Goal: Transaction & Acquisition: Book appointment/travel/reservation

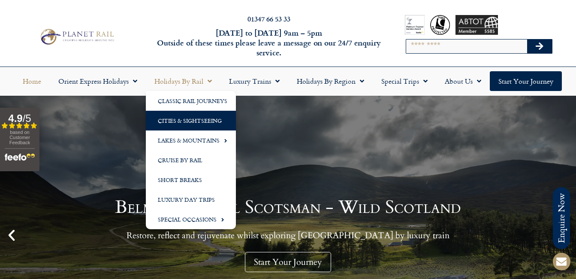
click at [183, 123] on link "Cities & Sightseeing" at bounding box center [191, 121] width 90 height 20
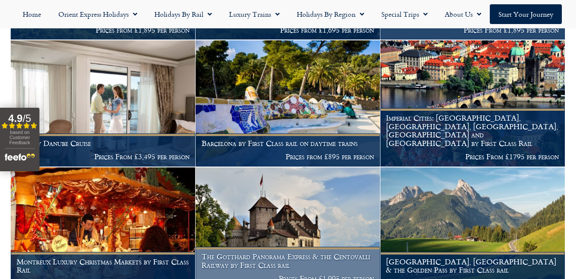
scroll to position [1128, 0]
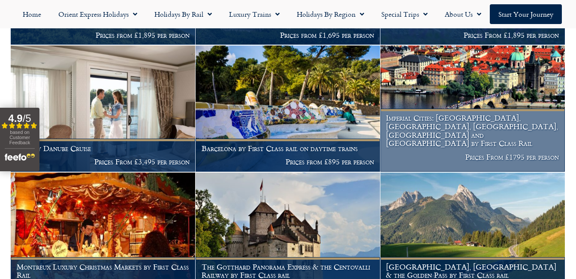
click at [466, 132] on h1 "Imperial Cities: Berlin, Prague, Budapest, Vienna and Nuremberg by First Class …" at bounding box center [472, 131] width 173 height 34
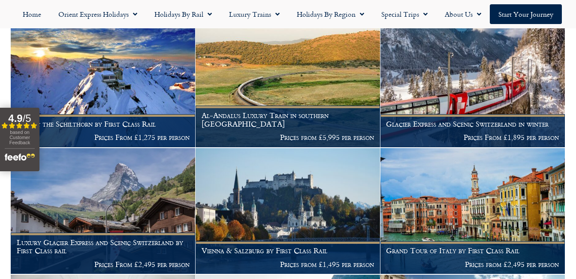
scroll to position [1428, 0]
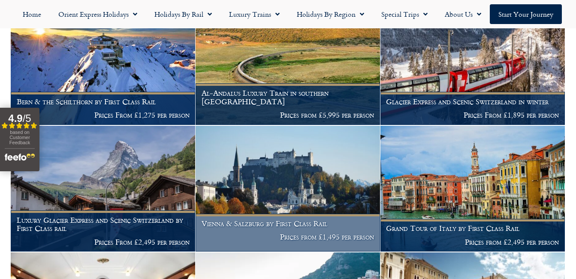
click at [314, 169] on img at bounding box center [287, 189] width 184 height 126
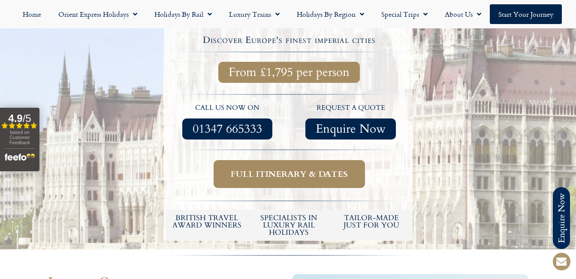
scroll to position [386, 0]
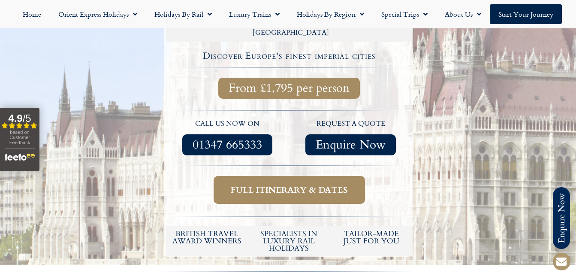
click at [294, 184] on span "Full itinerary & dates" at bounding box center [289, 189] width 117 height 11
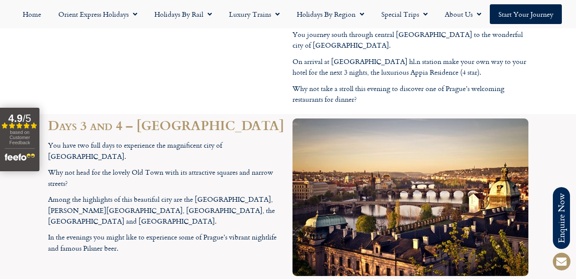
scroll to position [1586, 0]
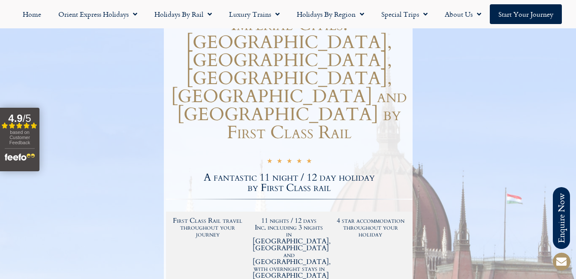
scroll to position [129, 0]
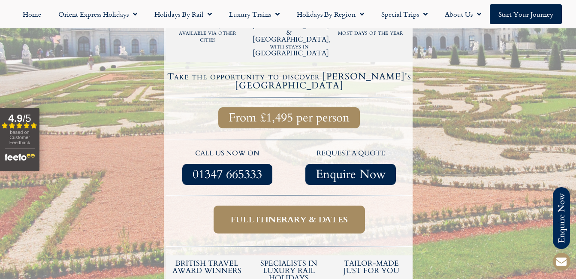
scroll to position [300, 0]
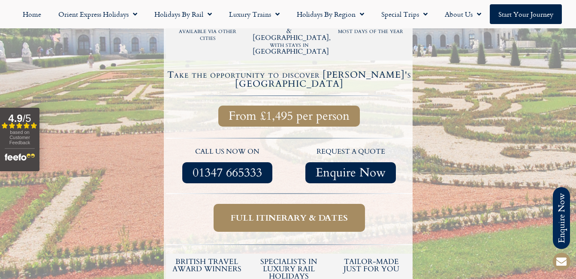
click at [296, 212] on span "Full itinerary & dates" at bounding box center [289, 217] width 117 height 11
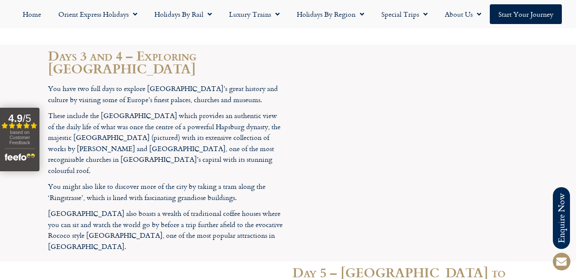
scroll to position [1157, 0]
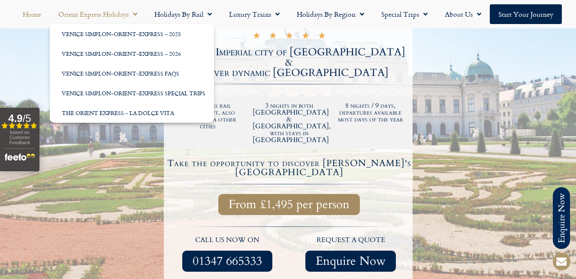
scroll to position [129, 0]
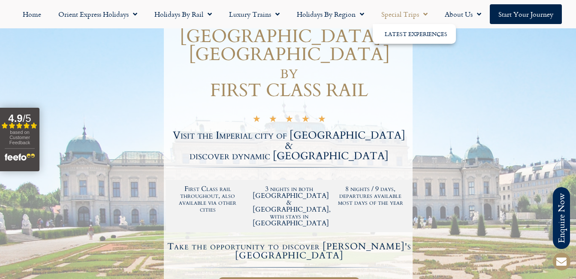
click at [390, 14] on link "Special Trips" at bounding box center [403, 14] width 63 height 20
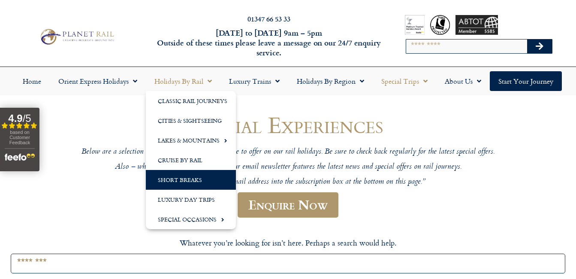
click at [176, 181] on link "Short Breaks" at bounding box center [191, 180] width 90 height 20
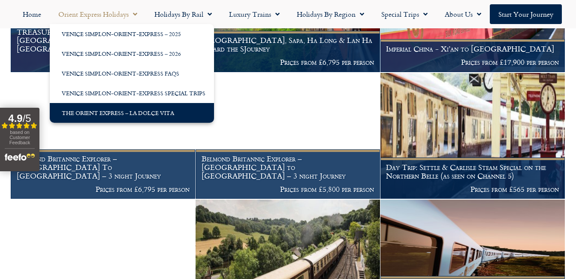
scroll to position [313, 0]
